Goal: Information Seeking & Learning: Learn about a topic

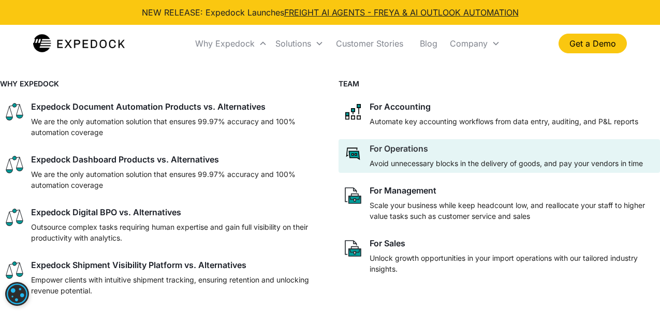
click at [390, 155] on div at bounding box center [505, 156] width 273 height 4
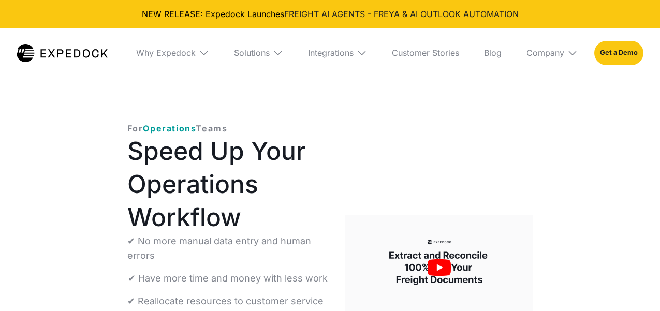
select select
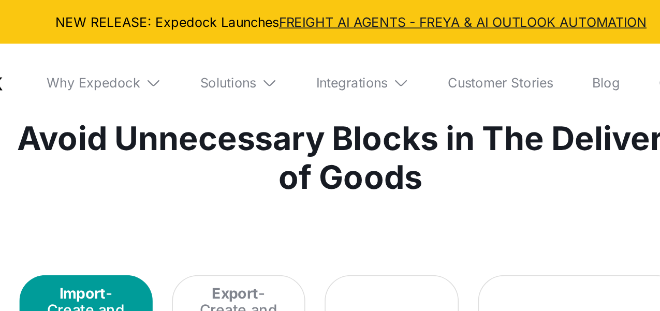
scroll to position [1161, 1]
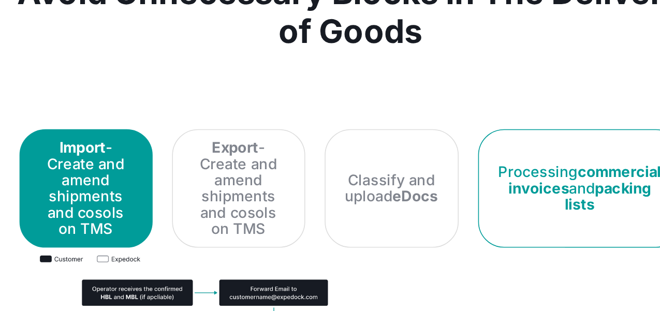
click at [487, 214] on strong "commercial invoices" at bounding box center [479, 213] width 98 height 21
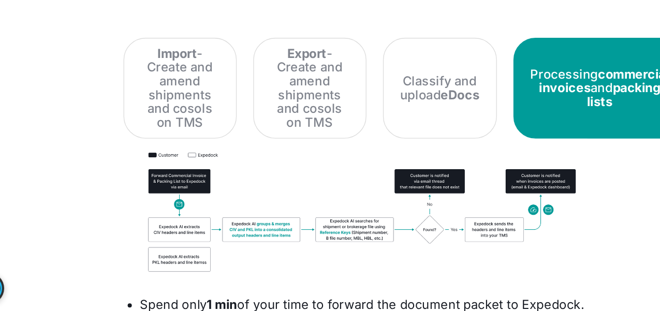
scroll to position [1237, 1]
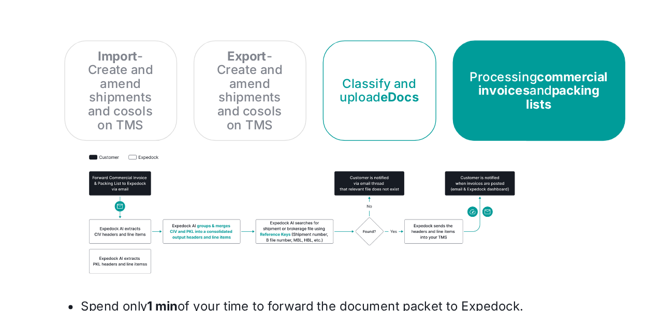
click at [378, 133] on div "Classify and upload eDocs" at bounding box center [356, 143] width 60 height 21
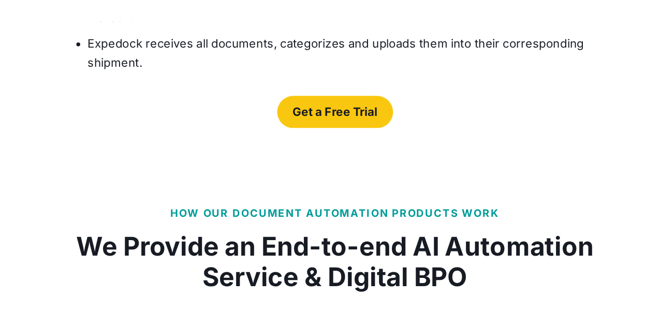
scroll to position [1495, 1]
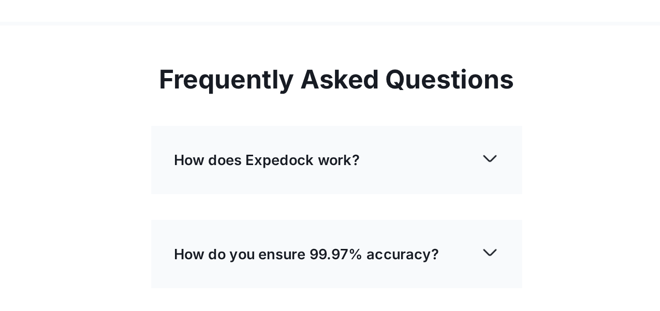
scroll to position [2311, 1]
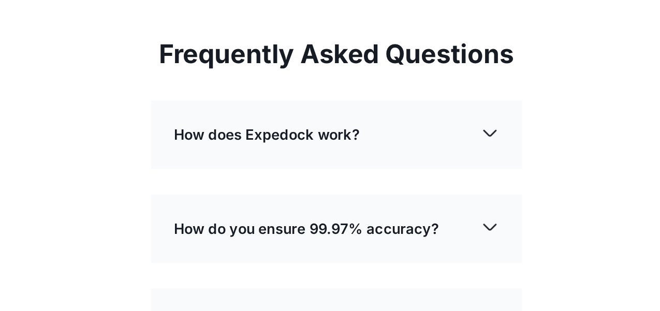
click at [453, 160] on img at bounding box center [453, 167] width 14 height 14
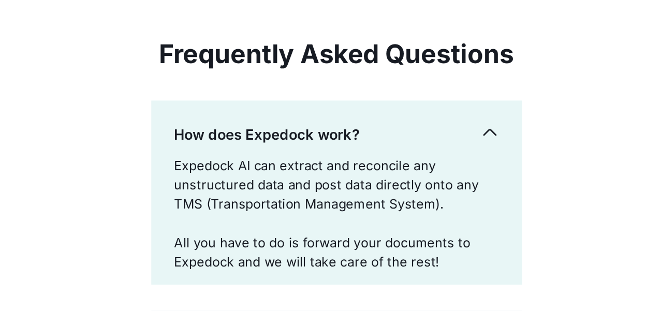
click at [453, 160] on img at bounding box center [453, 167] width 14 height 14
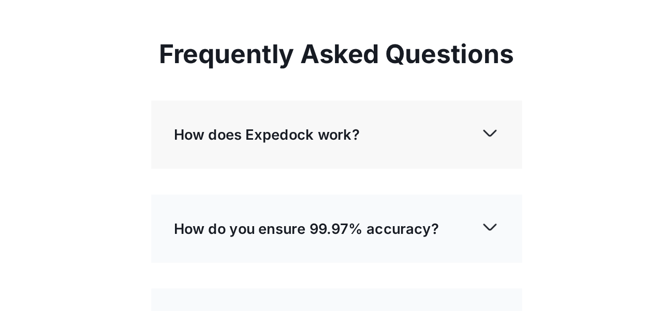
click at [453, 160] on img at bounding box center [453, 167] width 14 height 14
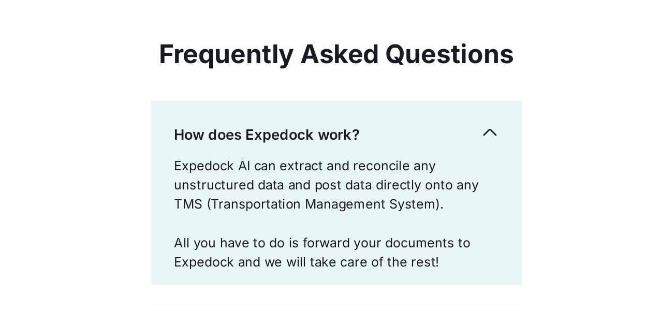
click at [453, 160] on img at bounding box center [453, 167] width 14 height 14
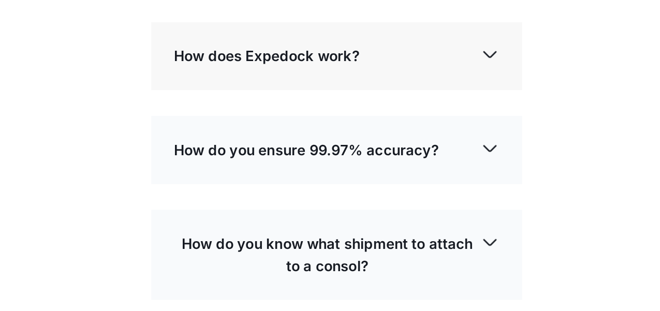
scroll to position [2385, 1]
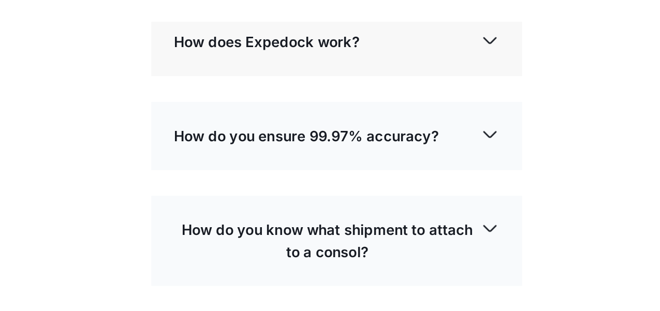
click at [451, 161] on img at bounding box center [453, 168] width 14 height 14
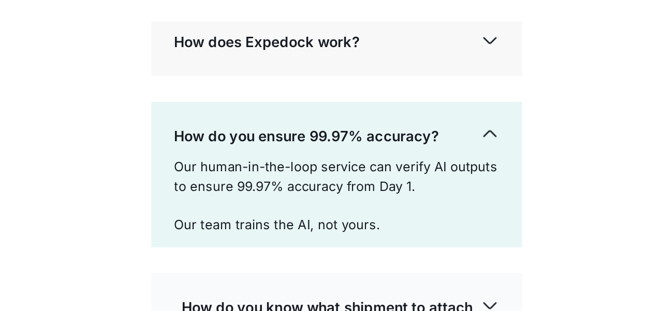
click at [451, 161] on img at bounding box center [453, 168] width 14 height 14
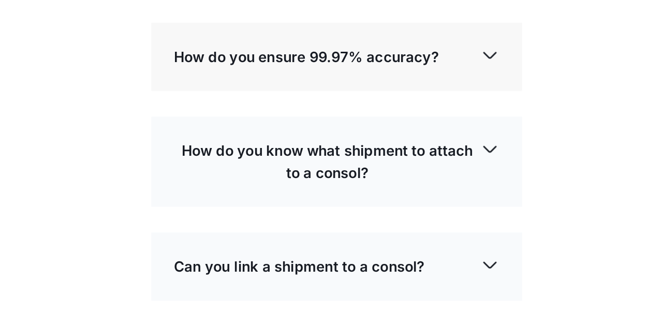
scroll to position [2451, 1]
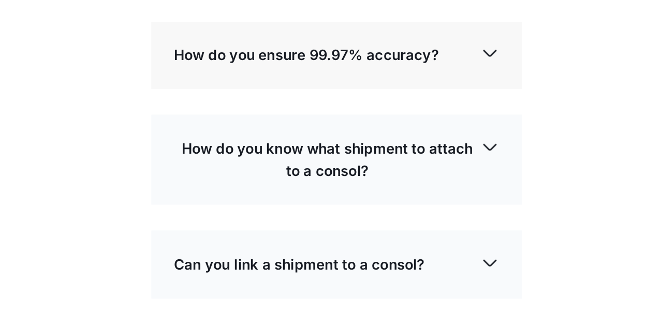
click at [459, 171] on img at bounding box center [453, 178] width 14 height 14
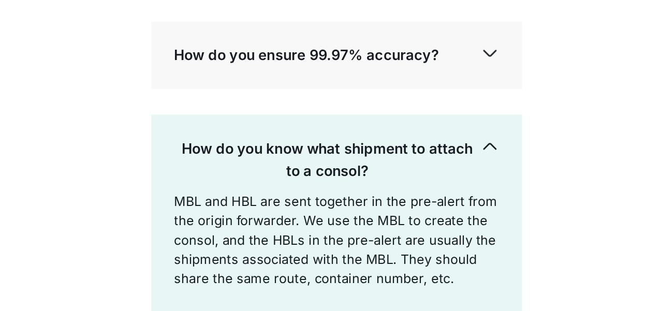
click at [459, 171] on img at bounding box center [453, 178] width 14 height 14
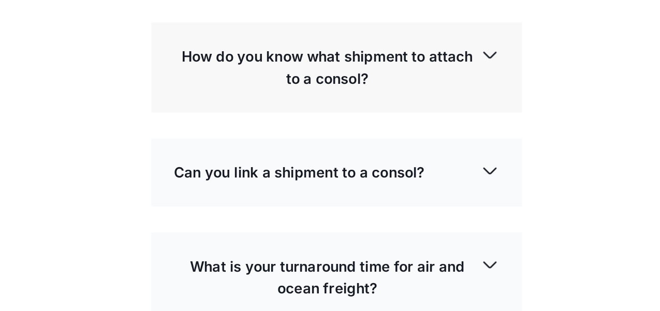
scroll to position [2561, 1]
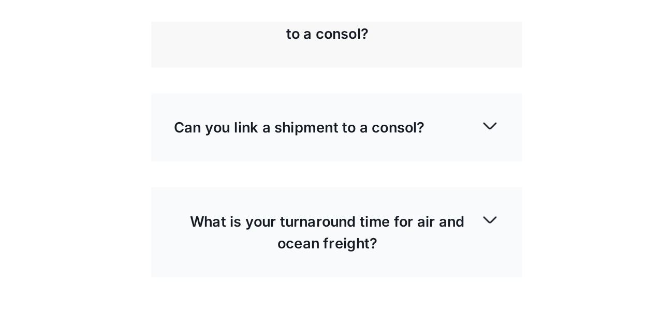
click at [452, 154] on img at bounding box center [453, 161] width 14 height 14
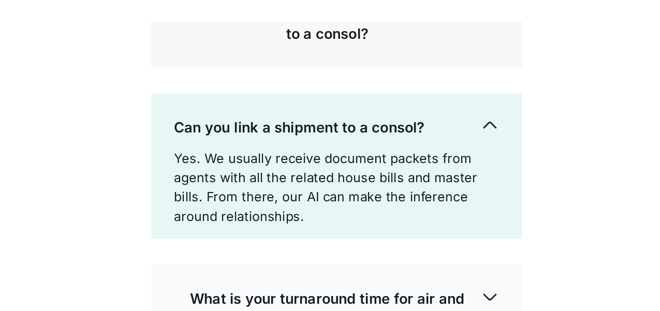
click at [452, 154] on img at bounding box center [453, 161] width 14 height 14
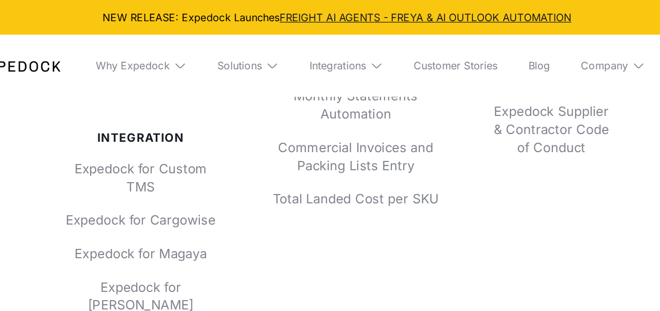
scroll to position [3838, 1]
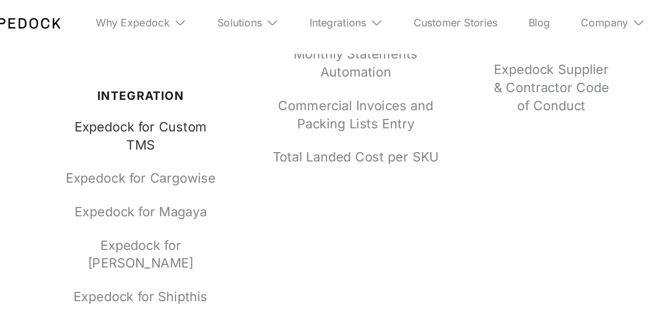
click at [169, 129] on link "Expedock for Custom TMS" at bounding box center [172, 143] width 124 height 29
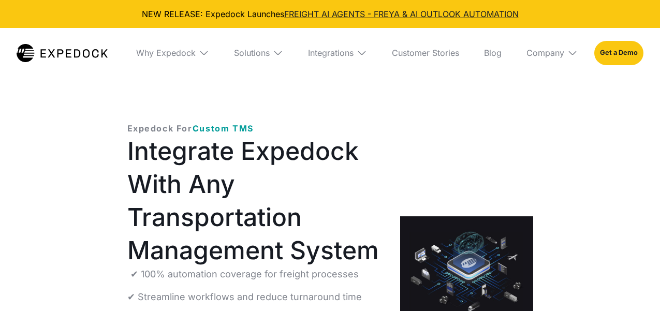
select select
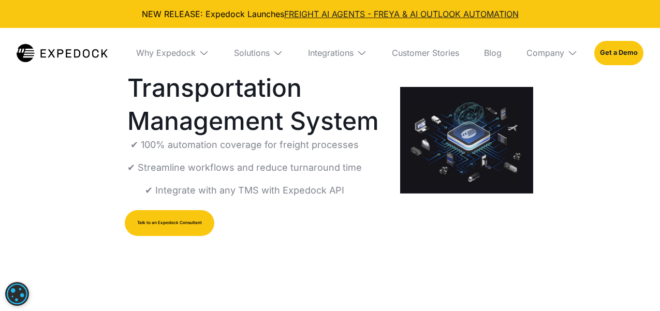
scroll to position [125, 0]
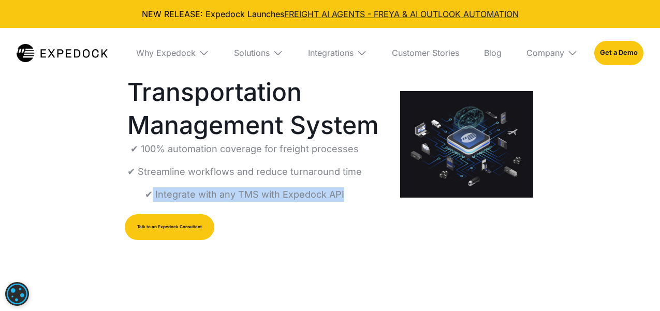
drag, startPoint x: 151, startPoint y: 193, endPoint x: 351, endPoint y: 197, distance: 199.8
click at [351, 197] on div "✔ 100% automation coverage for freight processes ✔ Streamline workflows and red…" at bounding box center [244, 172] width 234 height 60
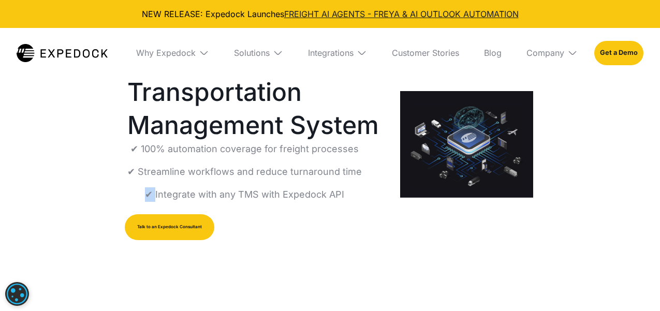
drag, startPoint x: 155, startPoint y: 196, endPoint x: 357, endPoint y: 189, distance: 202.4
click at [357, 189] on div "Expedock For Custom TMS Integrate Expedock With Any Transportation Management S…" at bounding box center [255, 144] width 257 height 295
click at [357, 191] on div "✔ 100% automation coverage for freight processes ✔ Streamline workflows and red…" at bounding box center [244, 172] width 234 height 60
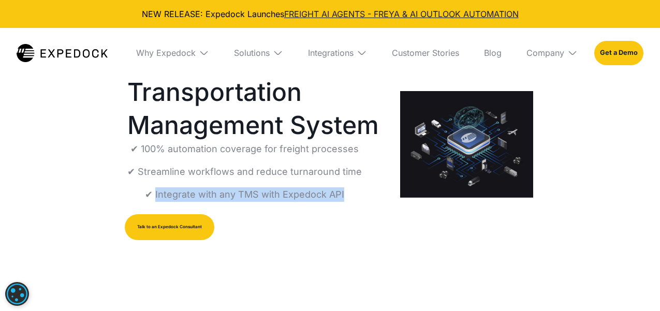
drag, startPoint x: 155, startPoint y: 192, endPoint x: 350, endPoint y: 195, distance: 195.6
click at [350, 195] on div "✔ 100% automation coverage for freight processes ✔ Streamline workflows and red…" at bounding box center [244, 172] width 234 height 60
copy p "Integrate with any TMS with Expedock API"
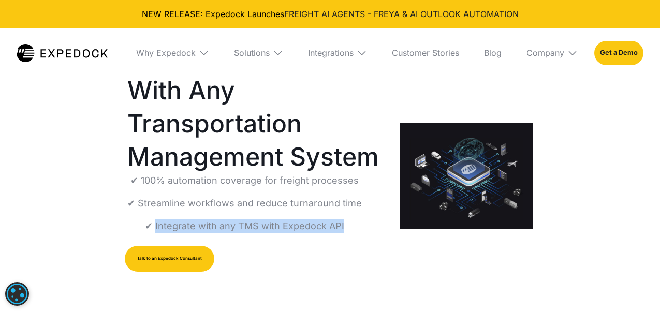
scroll to position [92, 0]
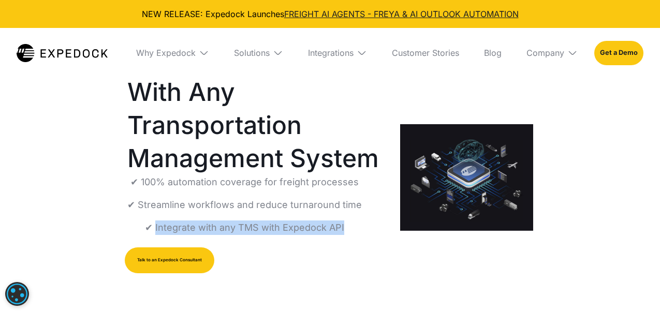
copy p "Integrate with any TMS with Expedock API"
